Goal: Obtain resource: Download file/media

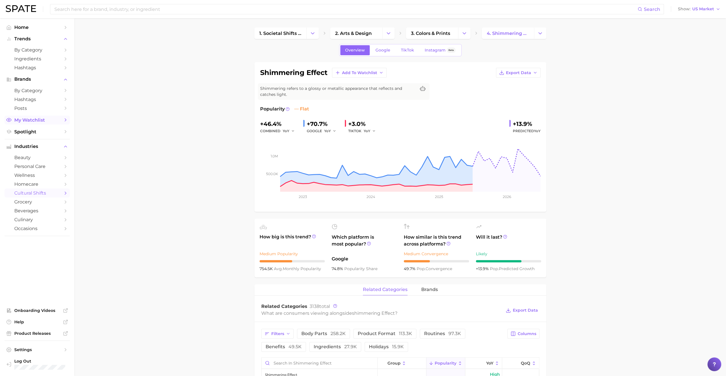
click at [37, 120] on span "My Watchlist" at bounding box center [37, 119] width 46 height 5
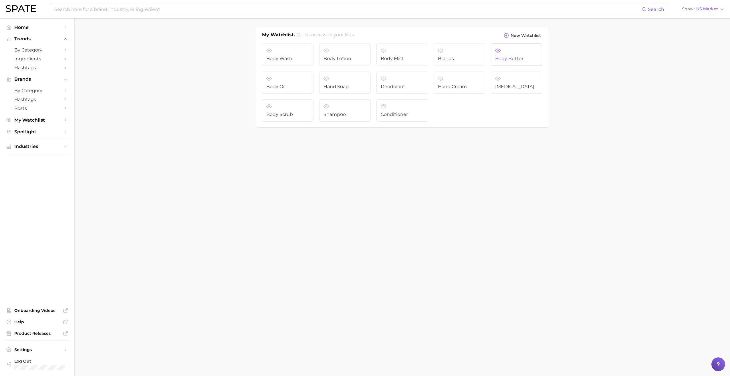
click at [363, 53] on link "Body butter" at bounding box center [516, 54] width 51 height 22
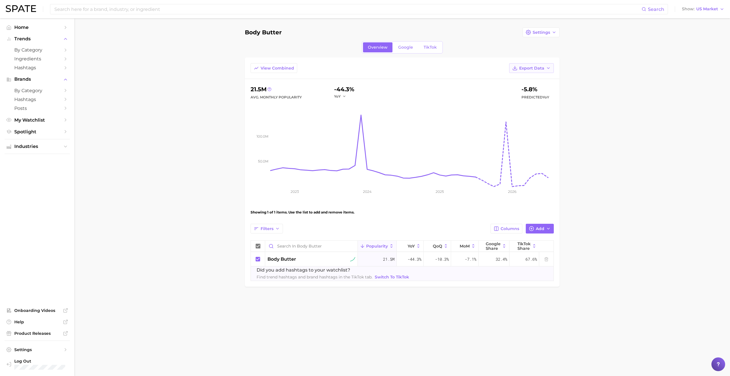
click at [363, 69] on span "Export Data" at bounding box center [531, 68] width 25 height 5
click at [363, 89] on span "Time Series CSV" at bounding box center [516, 89] width 33 height 5
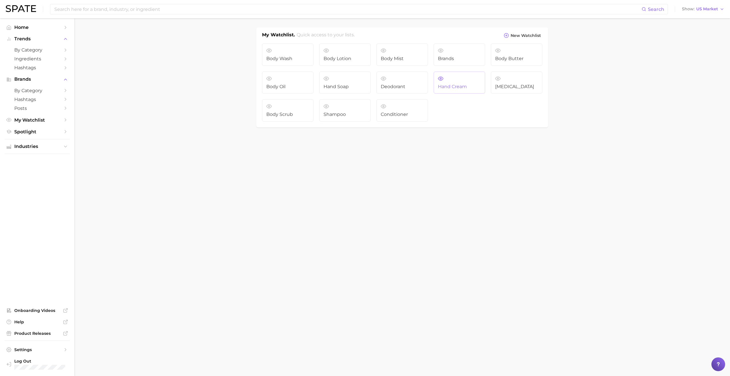
click at [363, 86] on span "Hand cream" at bounding box center [459, 86] width 43 height 5
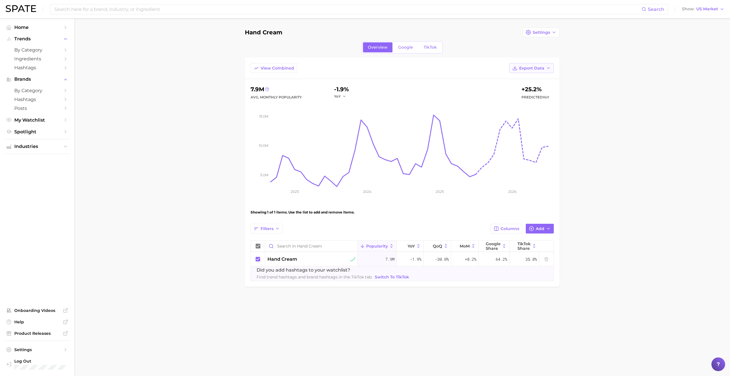
click at [363, 69] on span "Export Data" at bounding box center [531, 68] width 25 height 5
click at [363, 88] on span "Time Series CSV" at bounding box center [516, 89] width 33 height 5
click at [48, 122] on span "My Watchlist" at bounding box center [37, 119] width 46 height 5
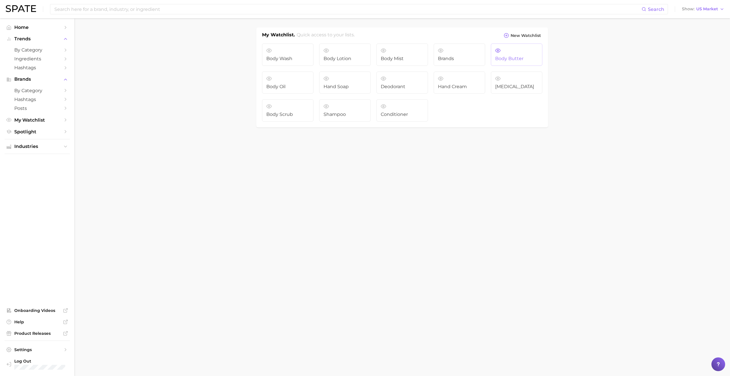
click at [363, 51] on link "Body butter" at bounding box center [516, 54] width 51 height 22
